Goal: Information Seeking & Learning: Learn about a topic

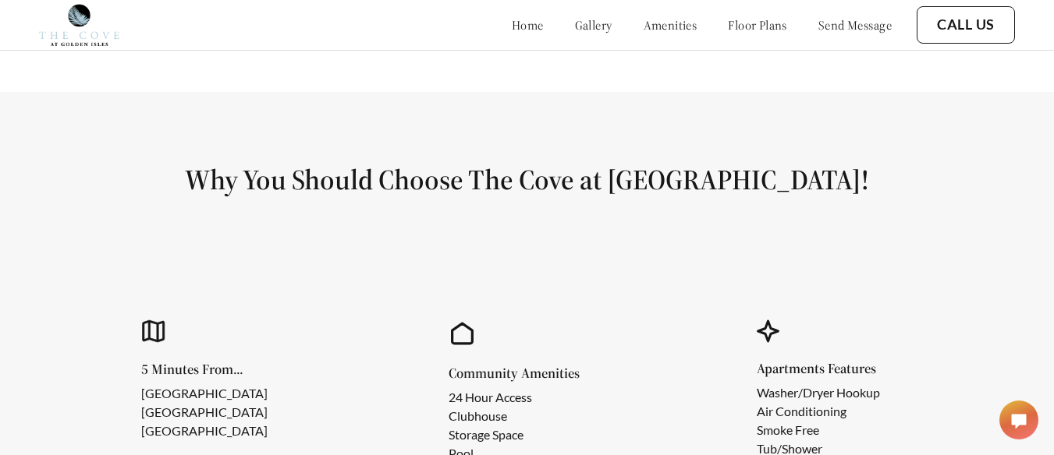
scroll to position [1092, 0]
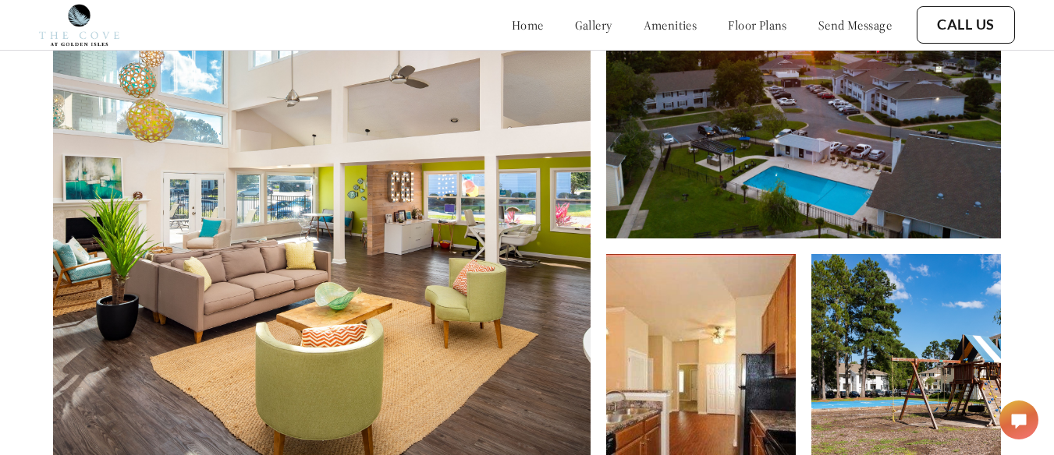
drag, startPoint x: 1063, startPoint y: 135, endPoint x: 1065, endPoint y: 122, distance: 13.3
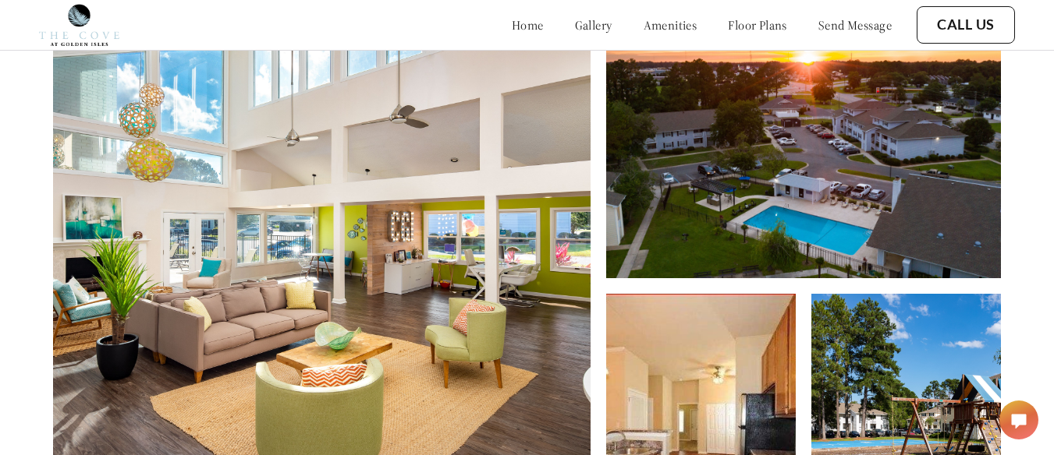
click at [758, 29] on link "floor plans" at bounding box center [757, 25] width 59 height 16
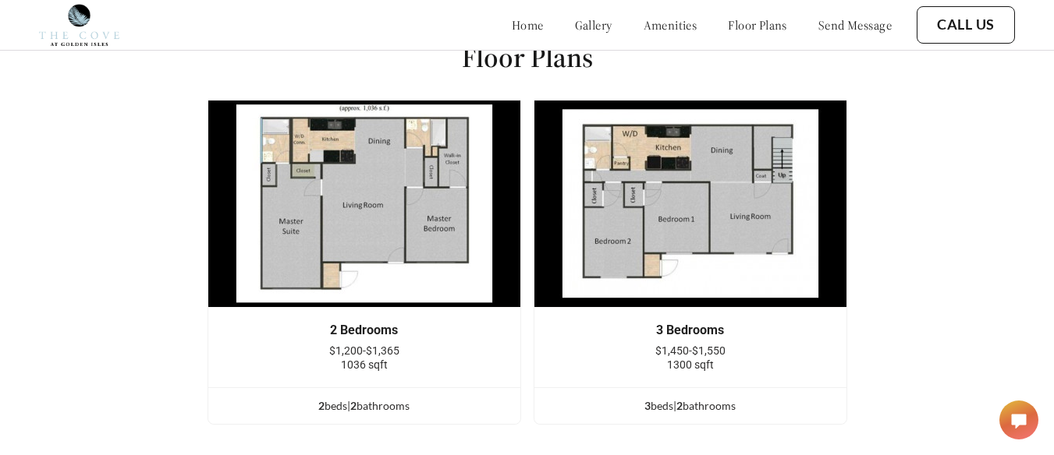
scroll to position [1778, 0]
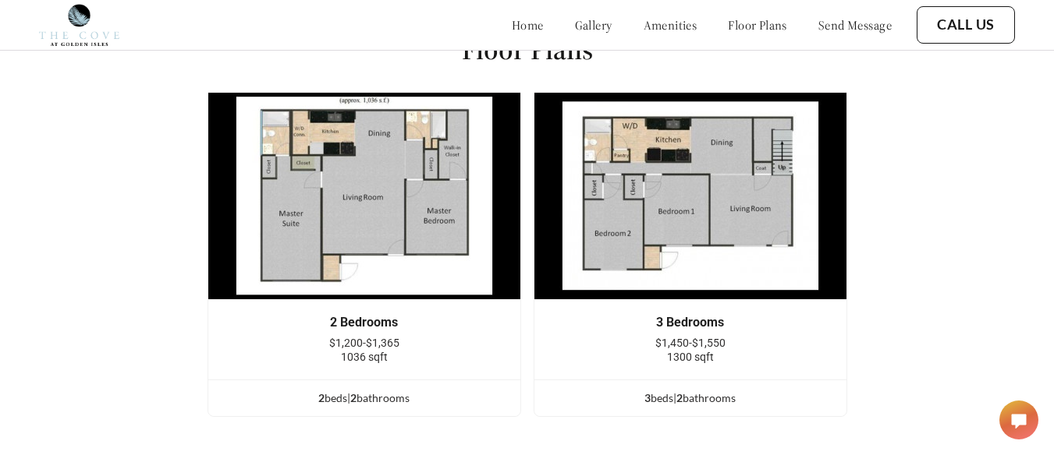
click at [419, 198] on img at bounding box center [364, 196] width 314 height 208
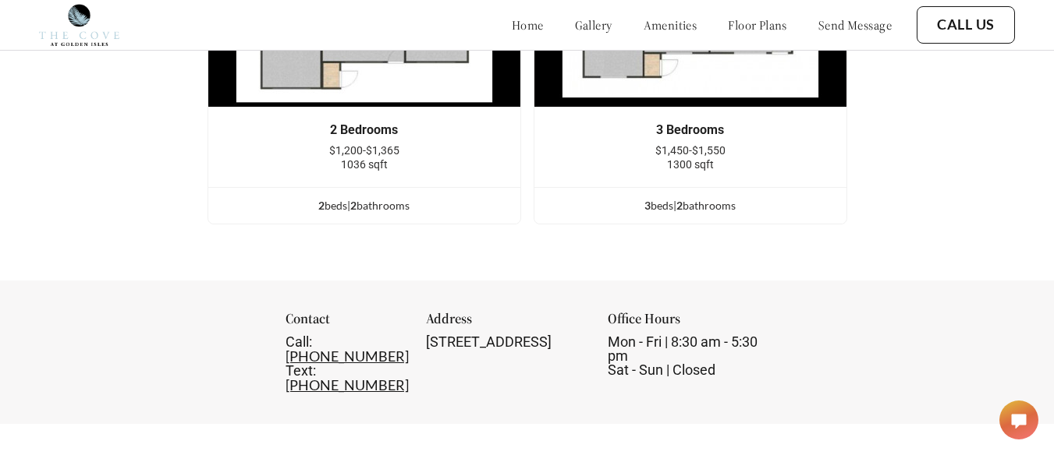
scroll to position [1954, 0]
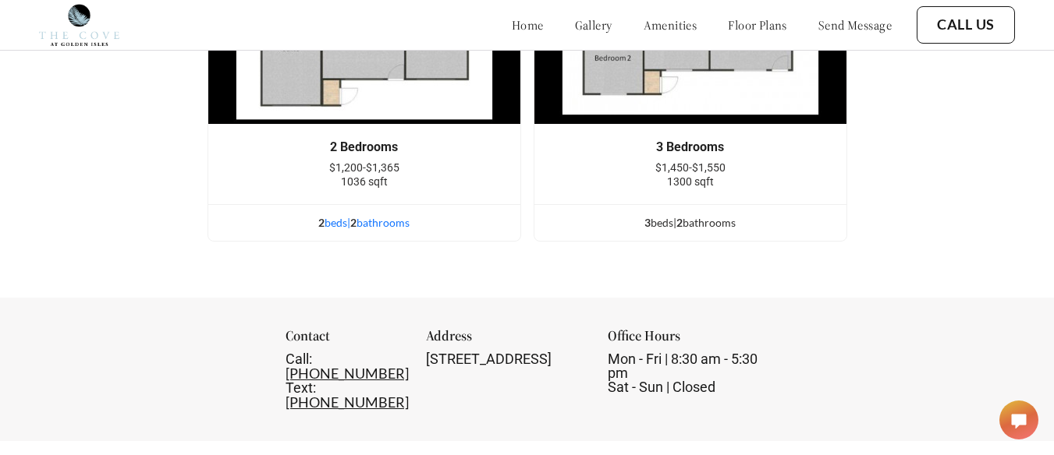
click at [390, 232] on div "2 bed s | 2 bathroom s" at bounding box center [364, 222] width 312 height 17
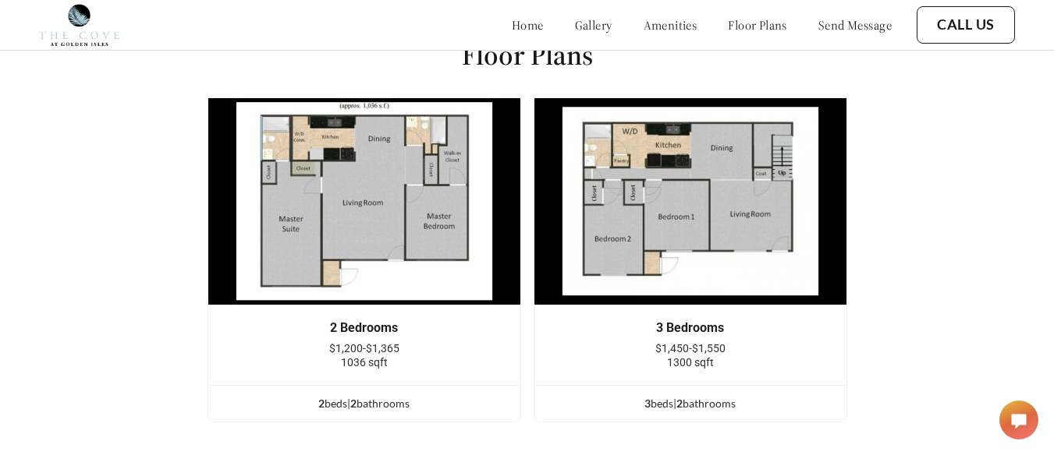
scroll to position [1818, 0]
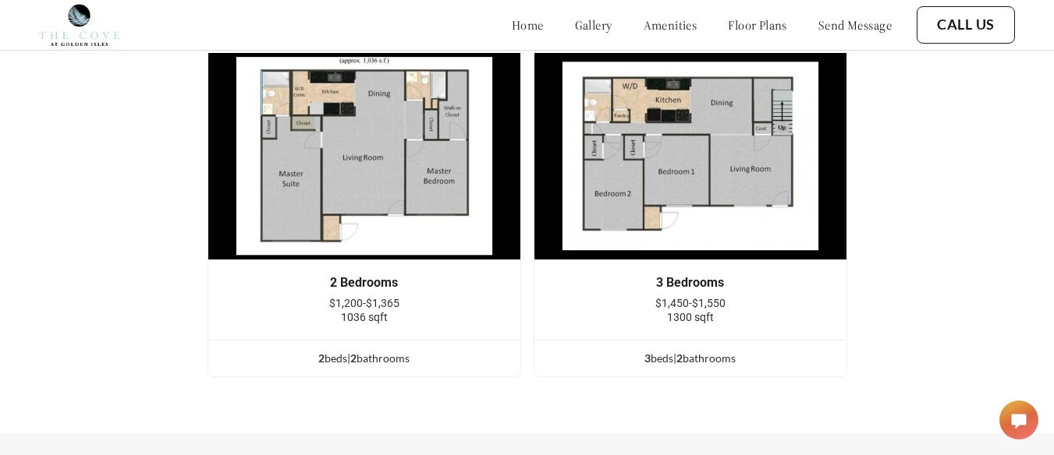
click at [575, 31] on link "gallery" at bounding box center [593, 25] width 37 height 16
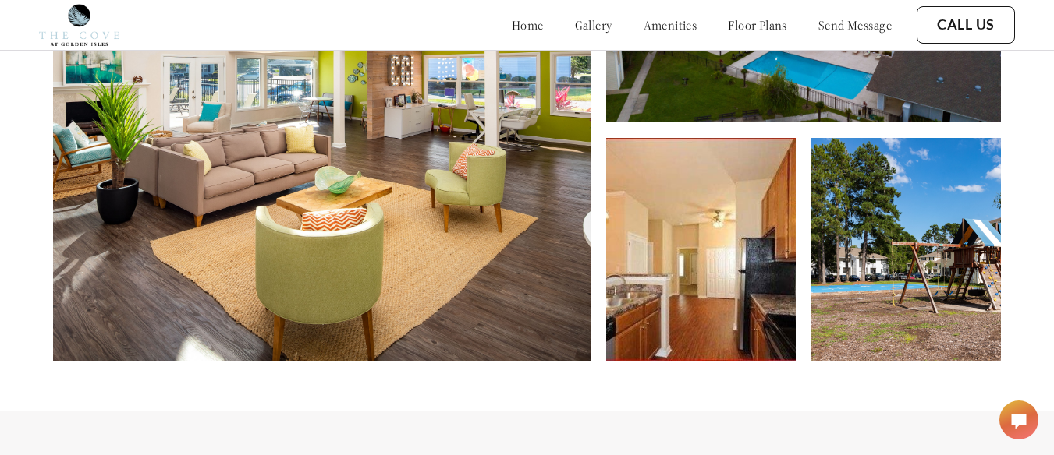
scroll to position [592, 0]
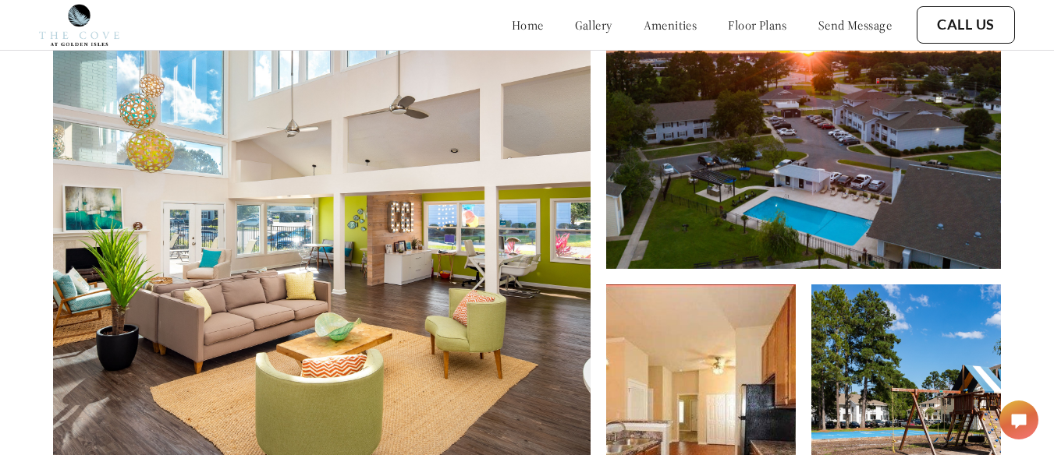
click at [643, 27] on link "amenities" at bounding box center [670, 25] width 54 height 16
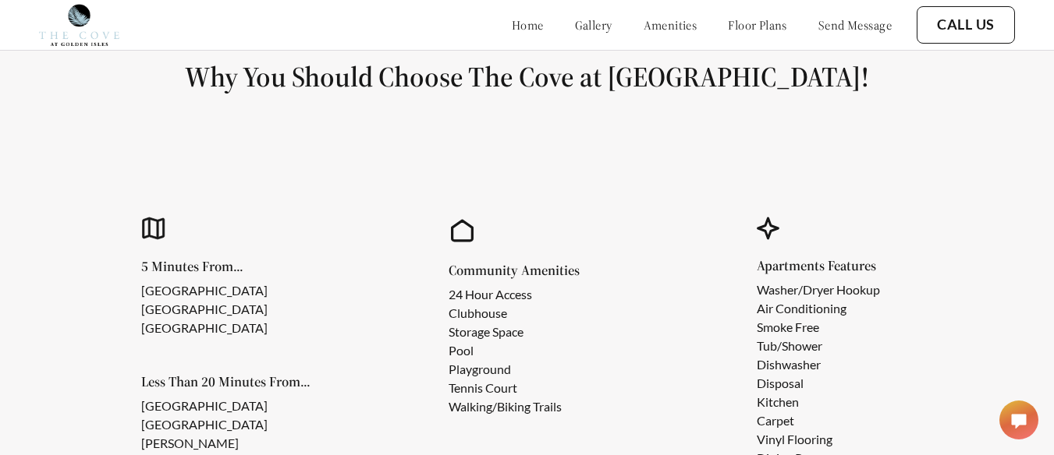
scroll to position [1161, 0]
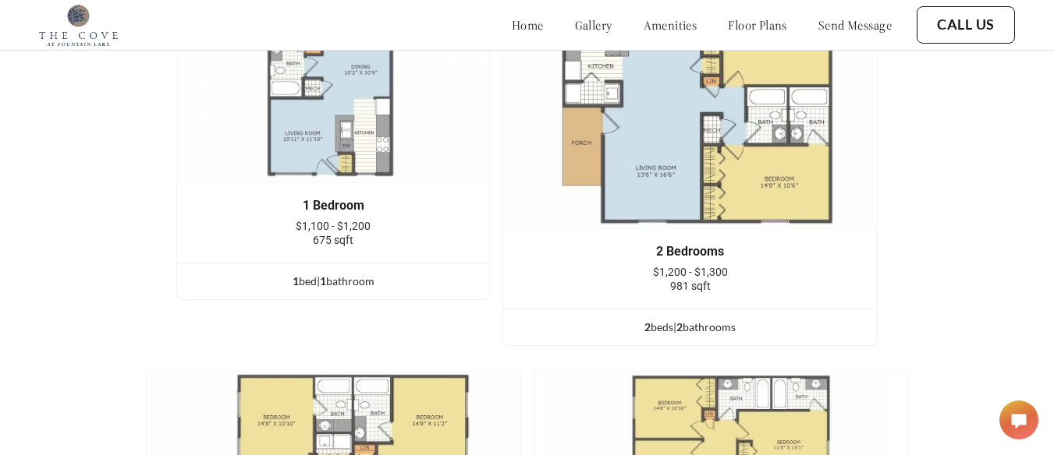
scroll to position [2050, 0]
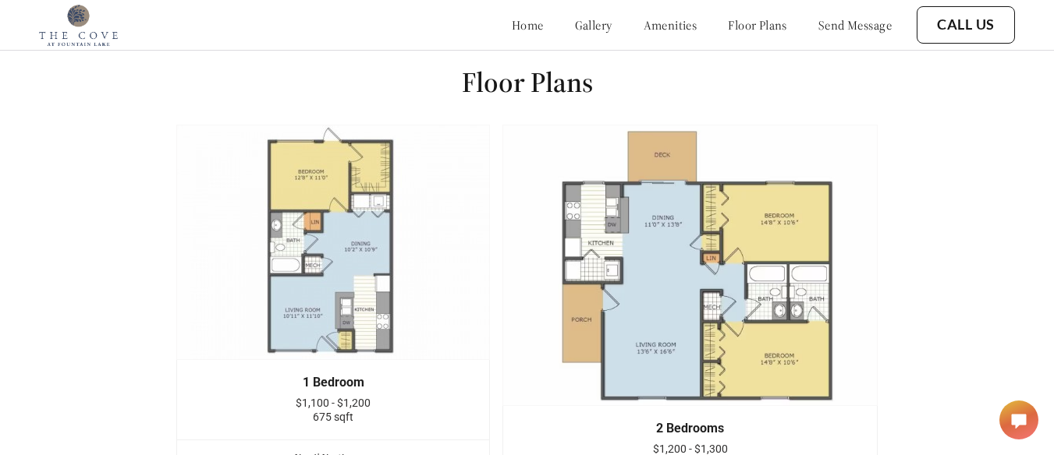
drag, startPoint x: 1060, startPoint y: 230, endPoint x: 1050, endPoint y: 245, distance: 18.0
click at [1050, 245] on html "home gallery amenities floor plans send message Call Us Find your new home toda…" at bounding box center [527, 58] width 1054 height 3615
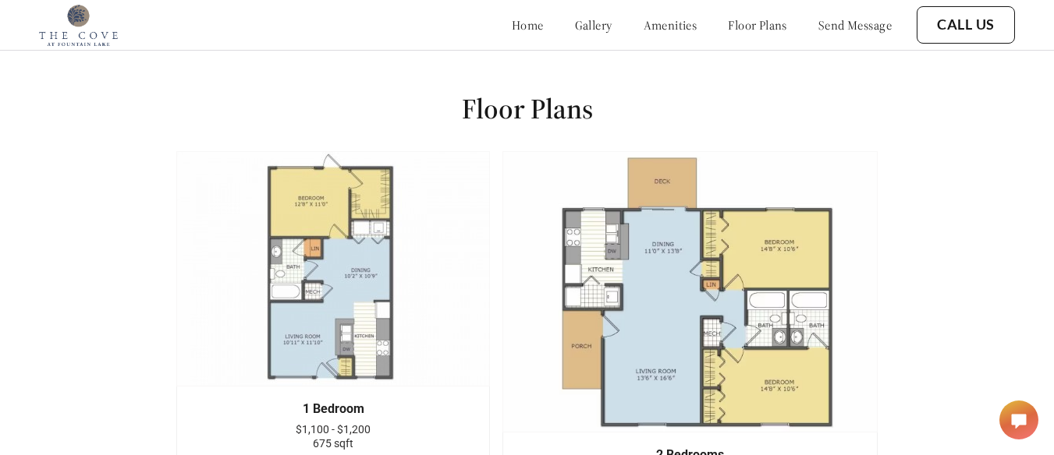
click at [672, 321] on img at bounding box center [689, 292] width 375 height 282
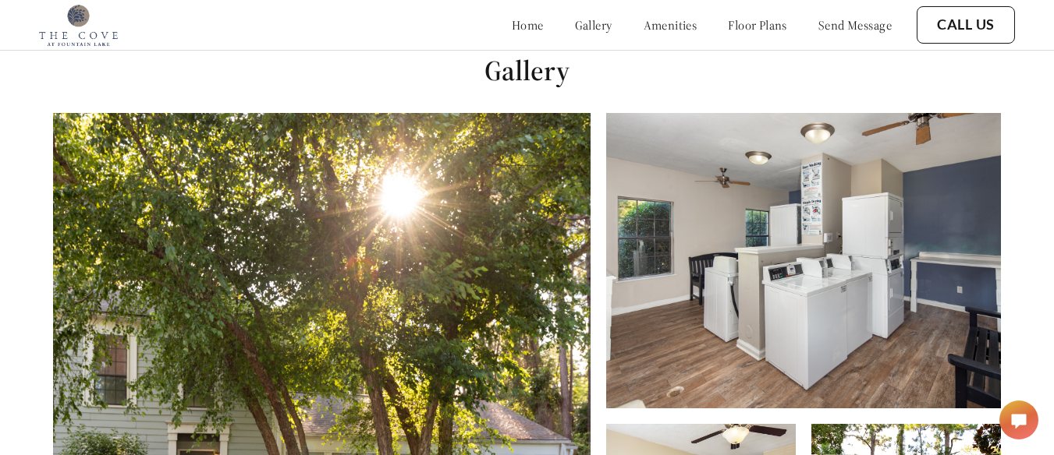
scroll to position [518, 0]
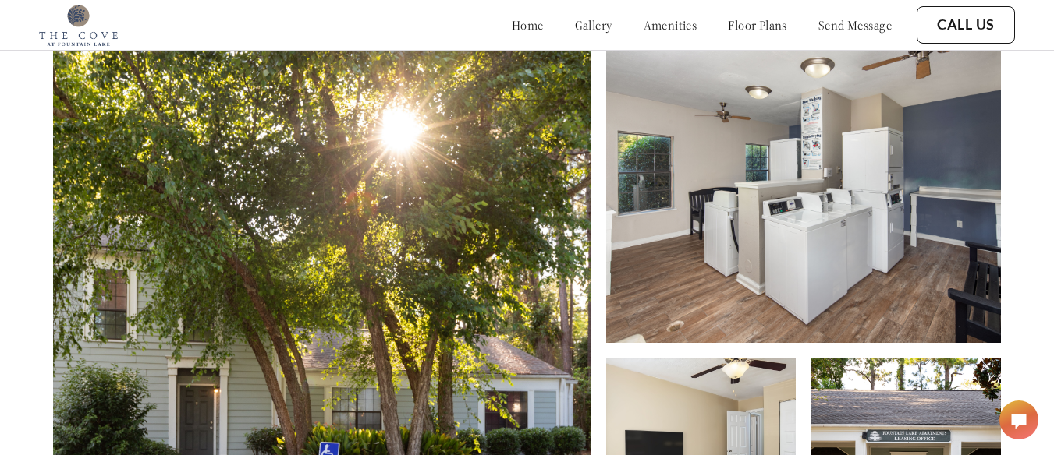
click at [575, 19] on link "gallery" at bounding box center [593, 25] width 37 height 16
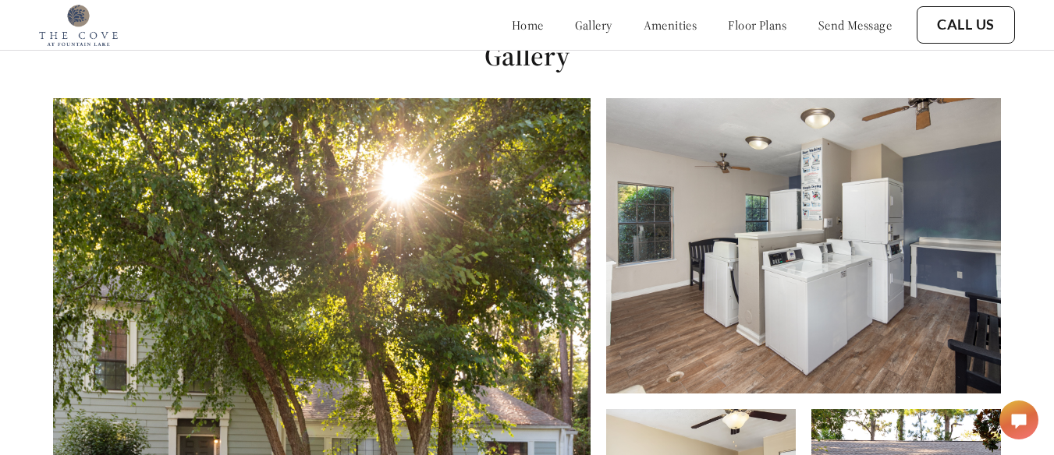
click at [401, 267] on img at bounding box center [321, 365] width 537 height 534
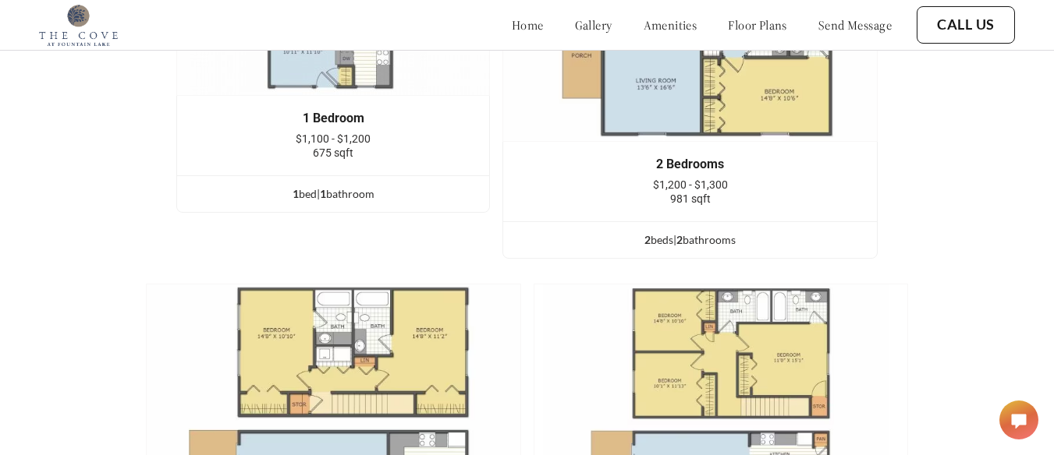
scroll to position [2026, 0]
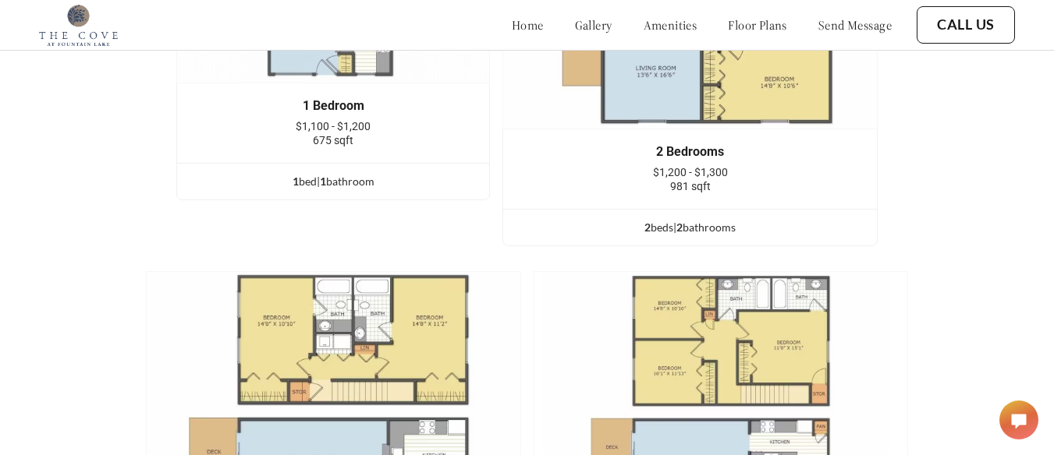
click at [964, 28] on link "Call Us" at bounding box center [966, 24] width 58 height 17
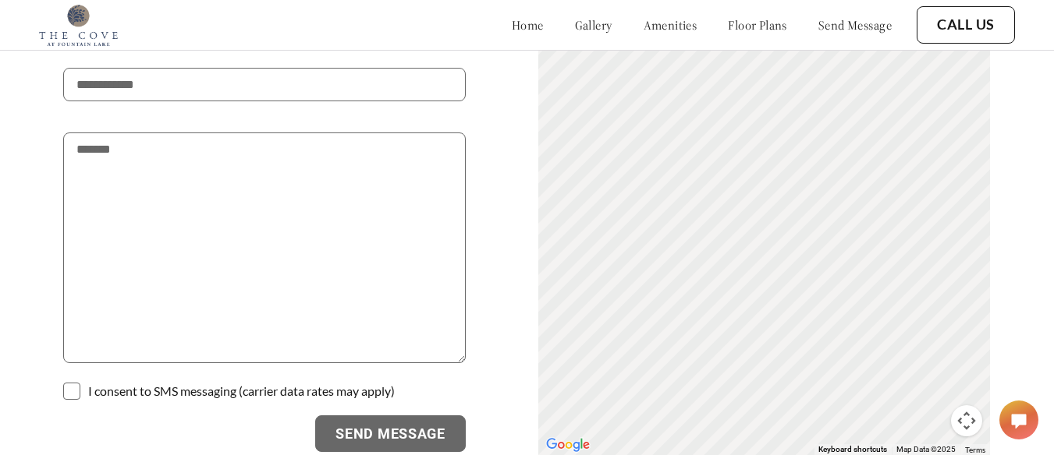
scroll to position [3105, 0]
